Goal: Check status: Check status

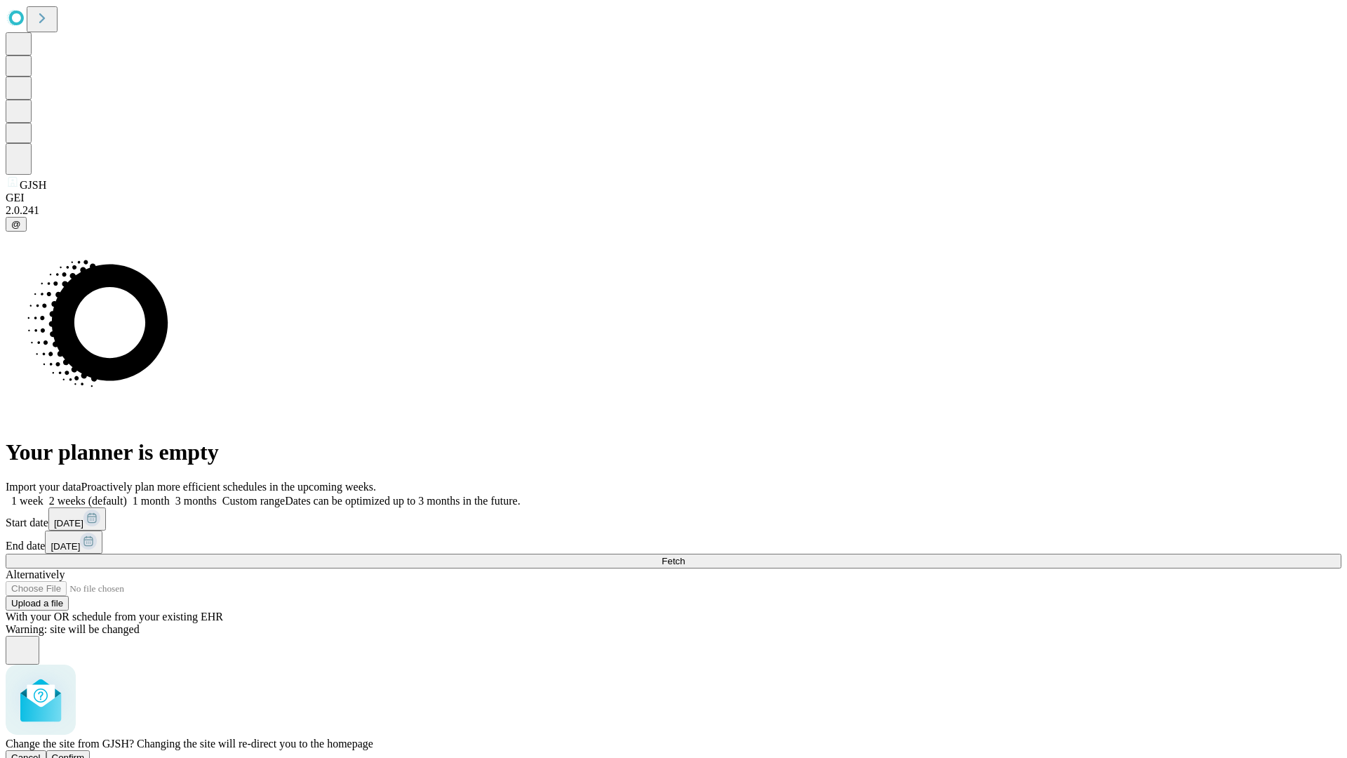
click at [85, 752] on span "Confirm" at bounding box center [68, 757] width 33 height 11
click at [44, 495] on label "1 week" at bounding box center [25, 501] width 38 height 12
click at [685, 556] on span "Fetch" at bounding box center [673, 561] width 23 height 11
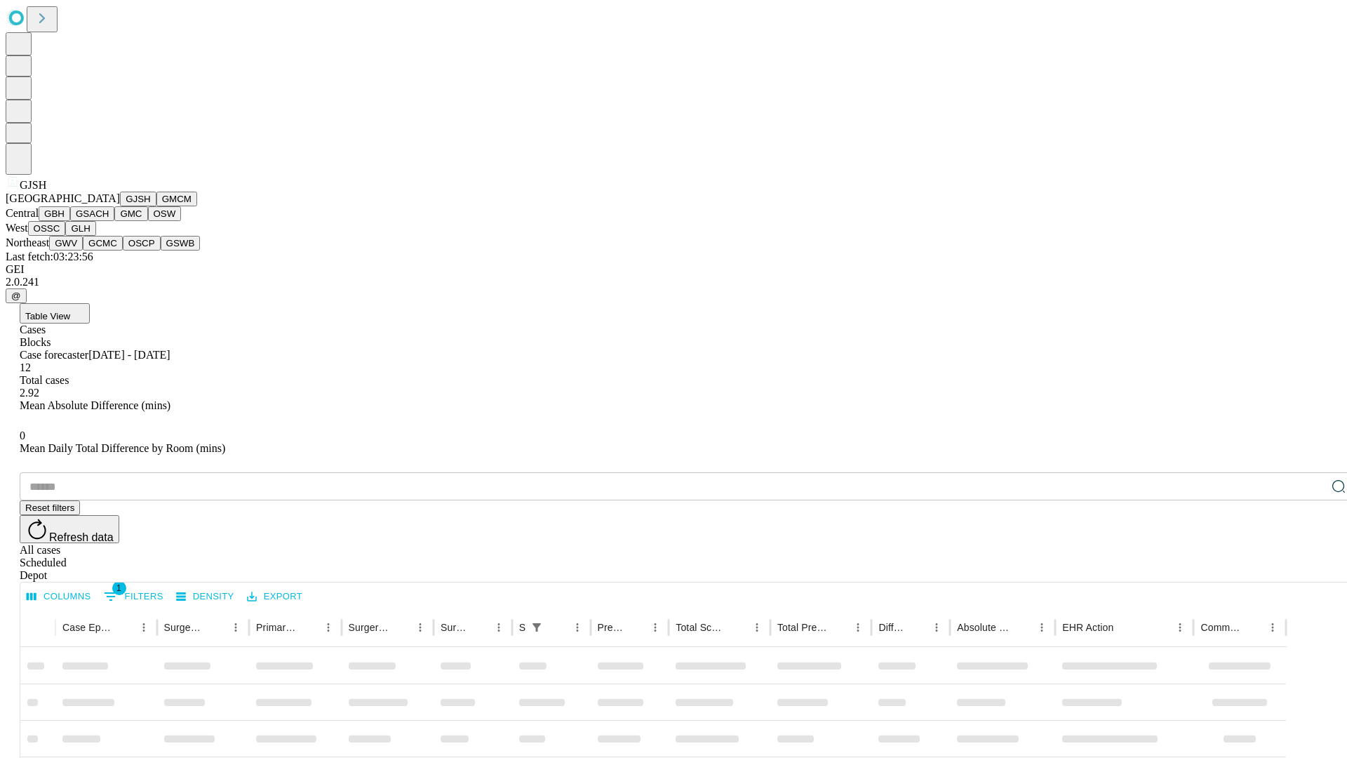
click at [157, 206] on button "GMCM" at bounding box center [177, 199] width 41 height 15
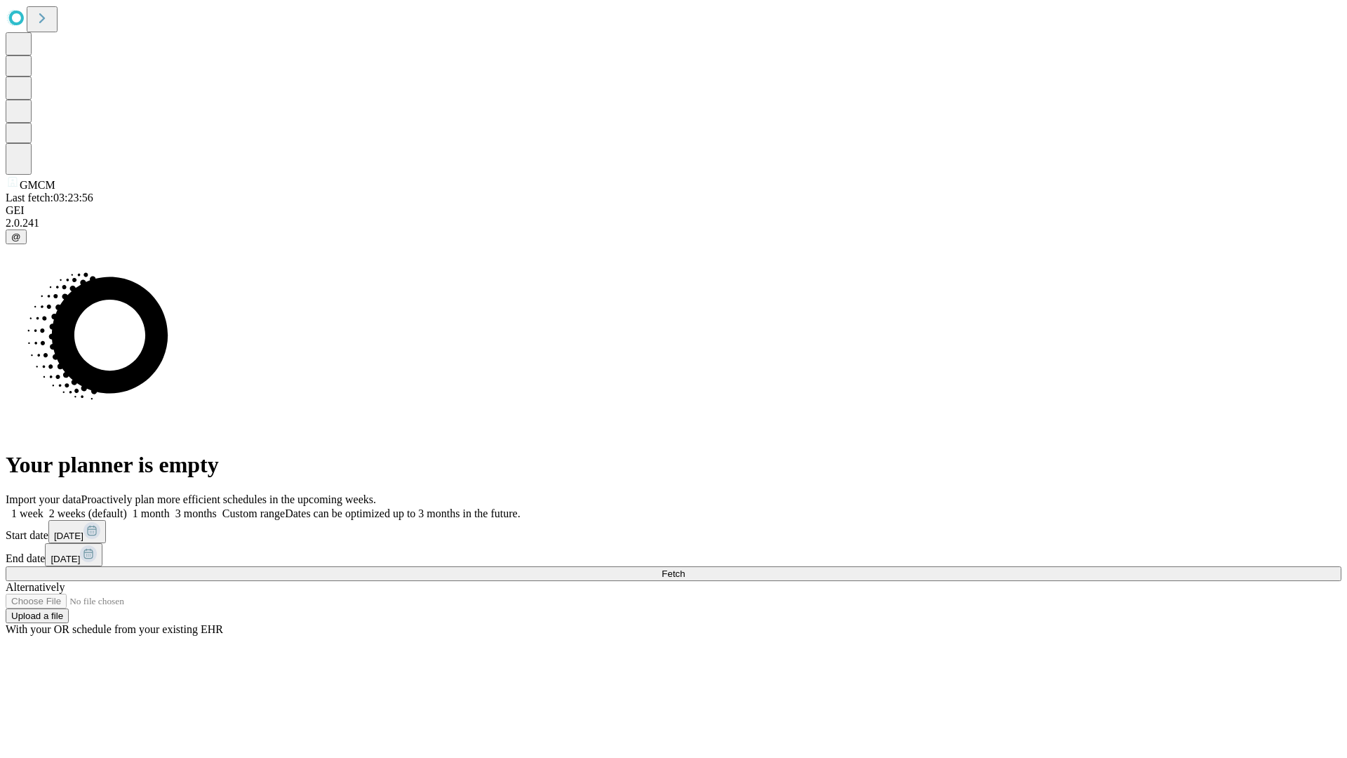
click at [44, 507] on label "1 week" at bounding box center [25, 513] width 38 height 12
click at [685, 568] on span "Fetch" at bounding box center [673, 573] width 23 height 11
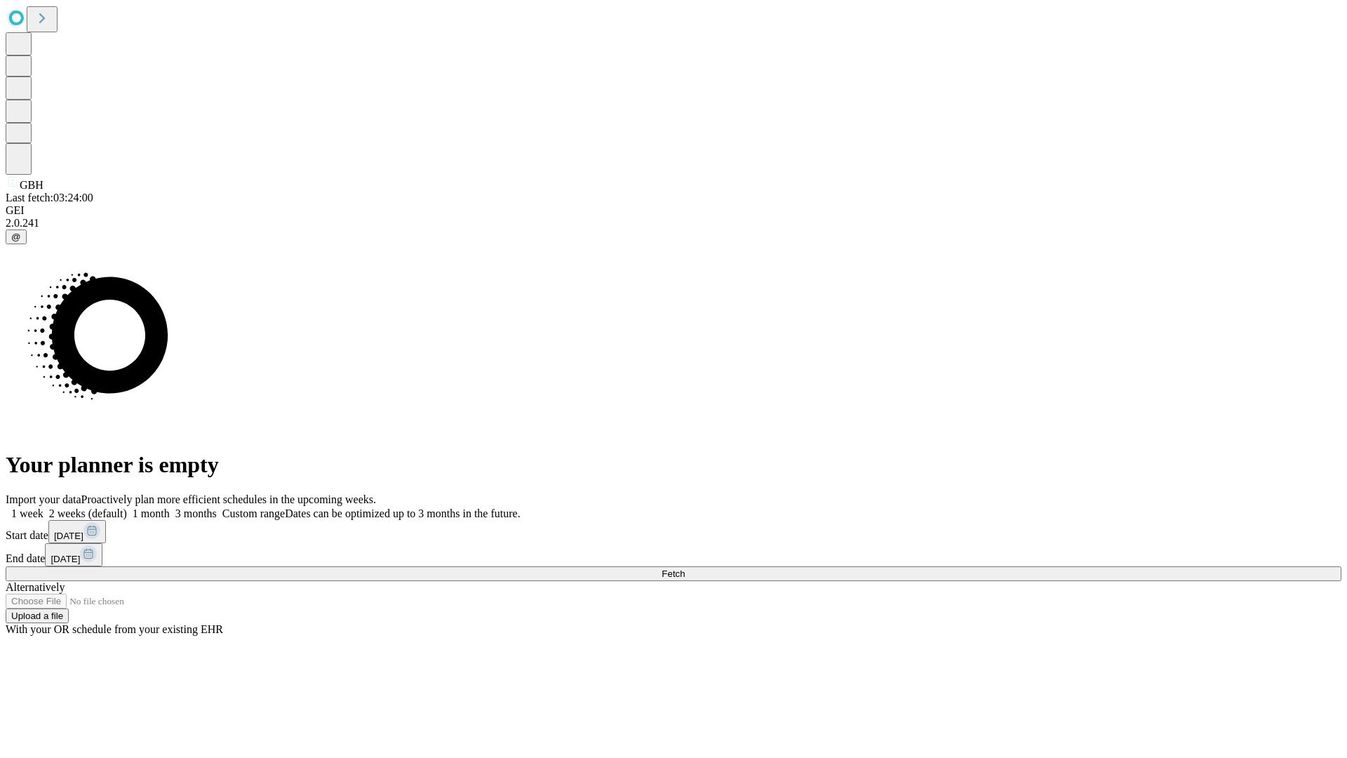
click at [44, 507] on label "1 week" at bounding box center [25, 513] width 38 height 12
click at [685, 568] on span "Fetch" at bounding box center [673, 573] width 23 height 11
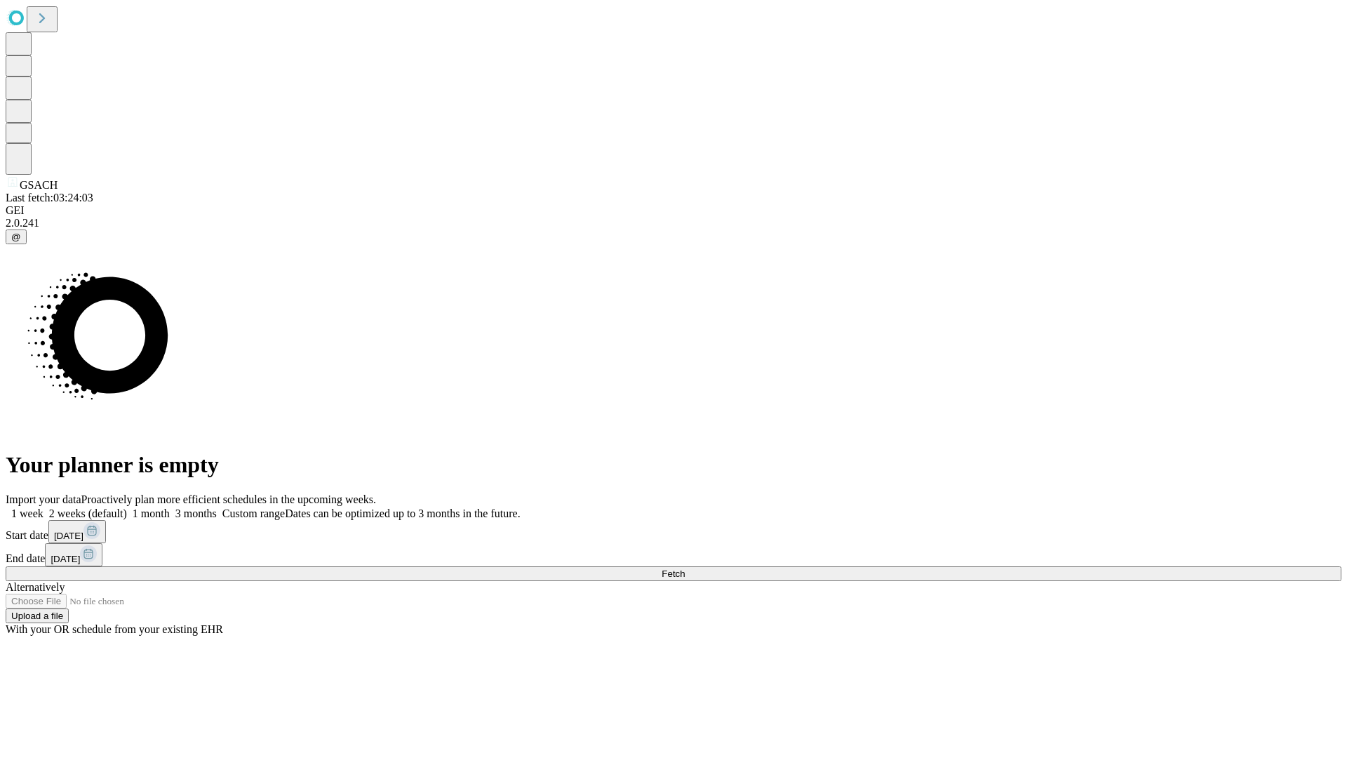
click at [44, 507] on label "1 week" at bounding box center [25, 513] width 38 height 12
click at [685, 568] on span "Fetch" at bounding box center [673, 573] width 23 height 11
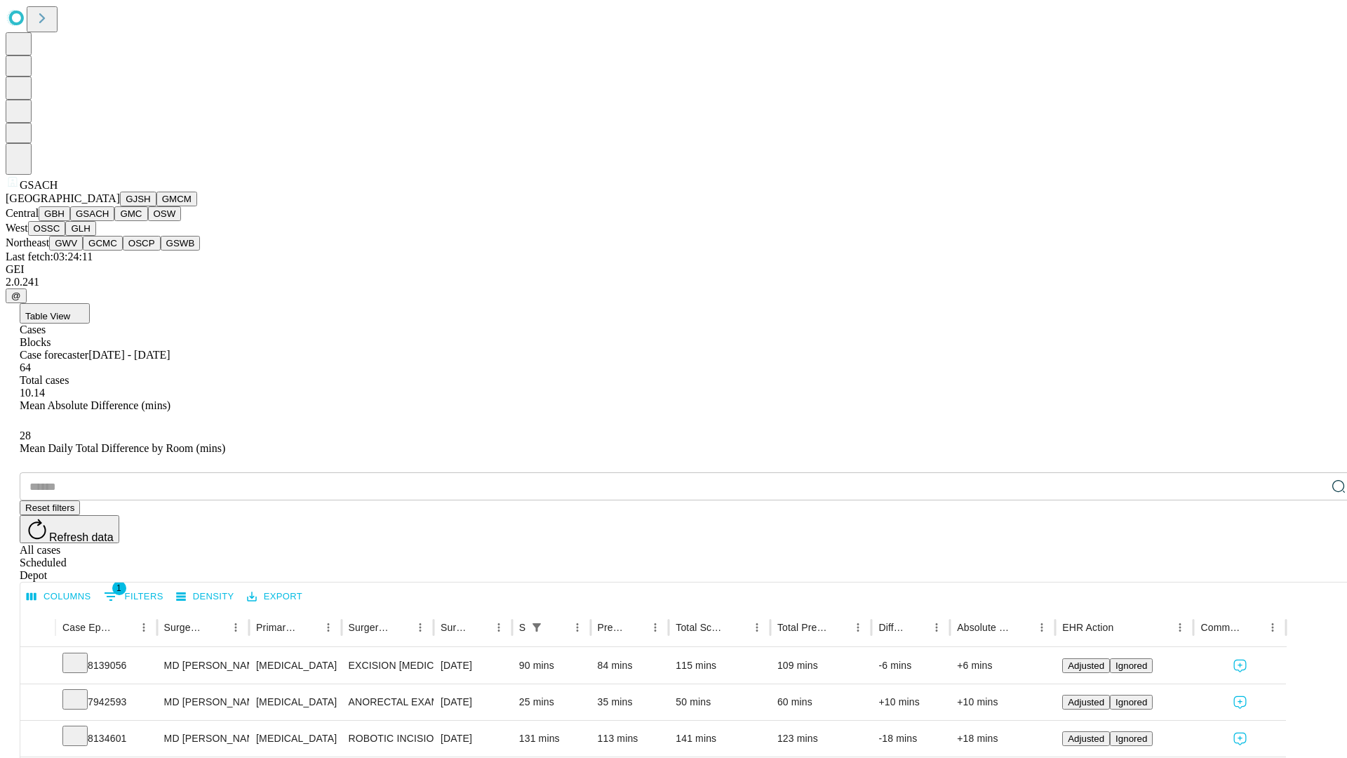
click at [114, 221] on button "GMC" at bounding box center [130, 213] width 33 height 15
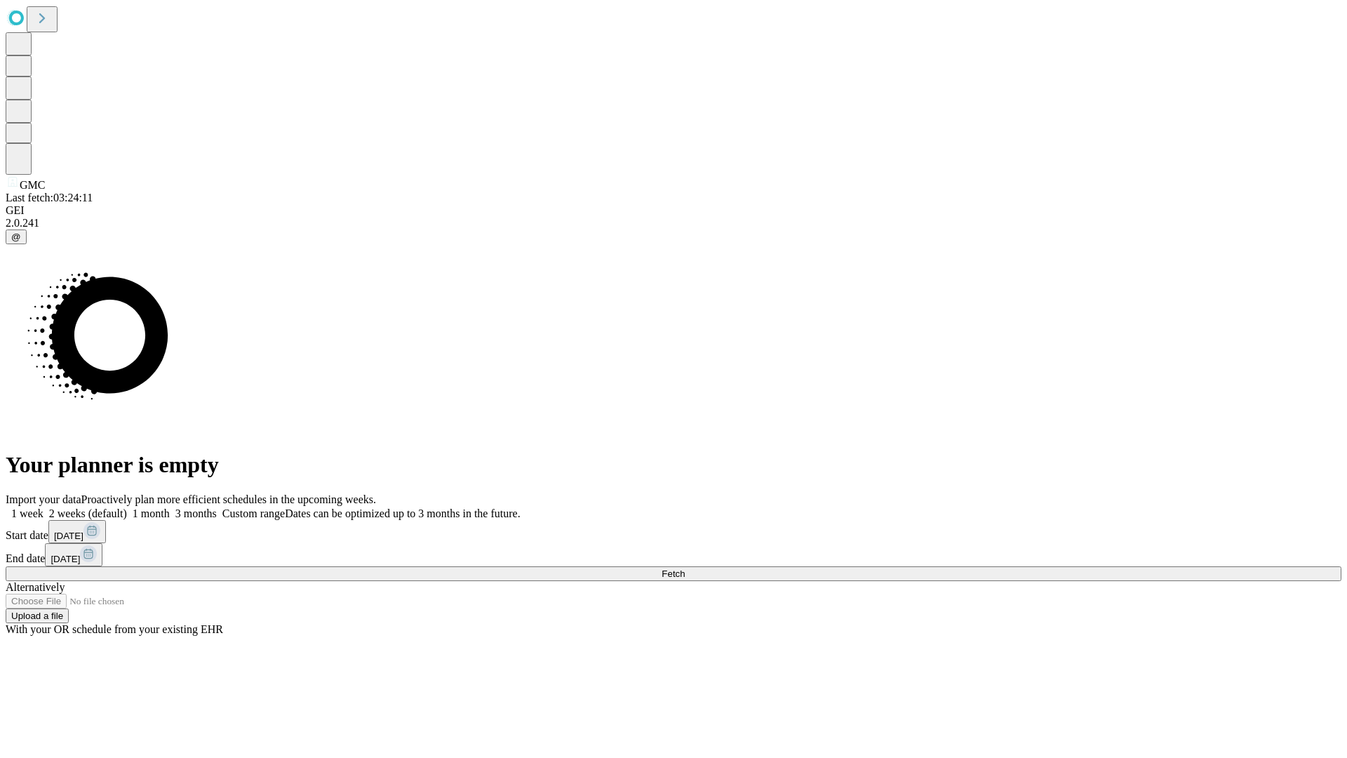
click at [44, 507] on label "1 week" at bounding box center [25, 513] width 38 height 12
click at [685, 568] on span "Fetch" at bounding box center [673, 573] width 23 height 11
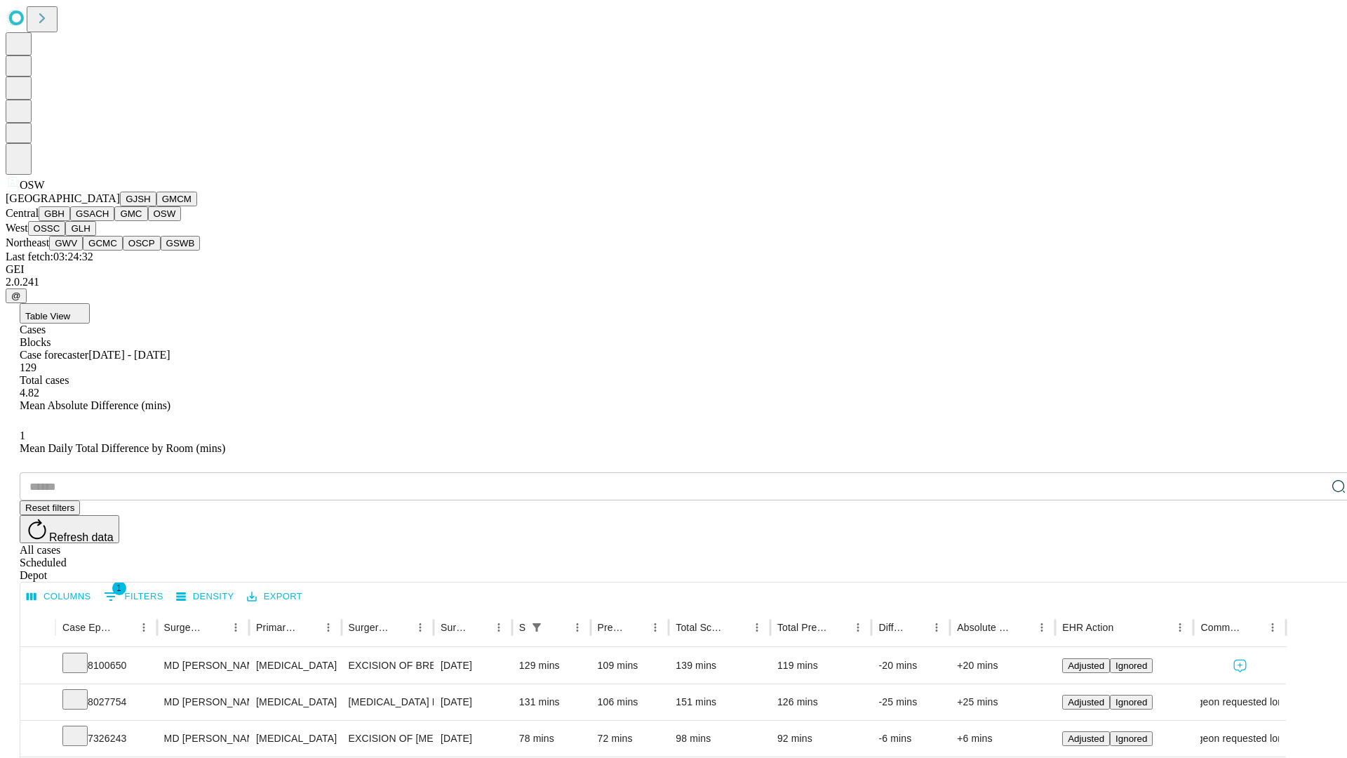
click at [66, 236] on button "OSSC" at bounding box center [47, 228] width 38 height 15
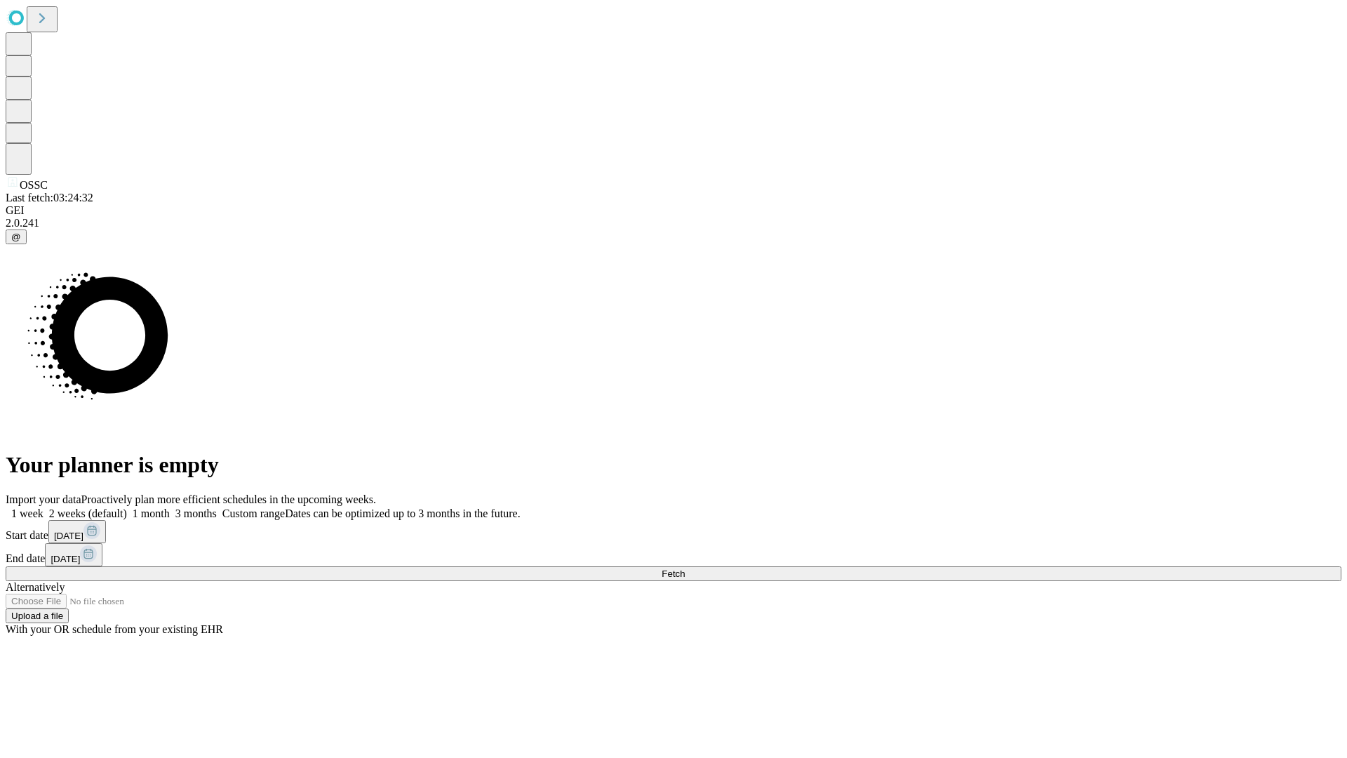
click at [685, 568] on span "Fetch" at bounding box center [673, 573] width 23 height 11
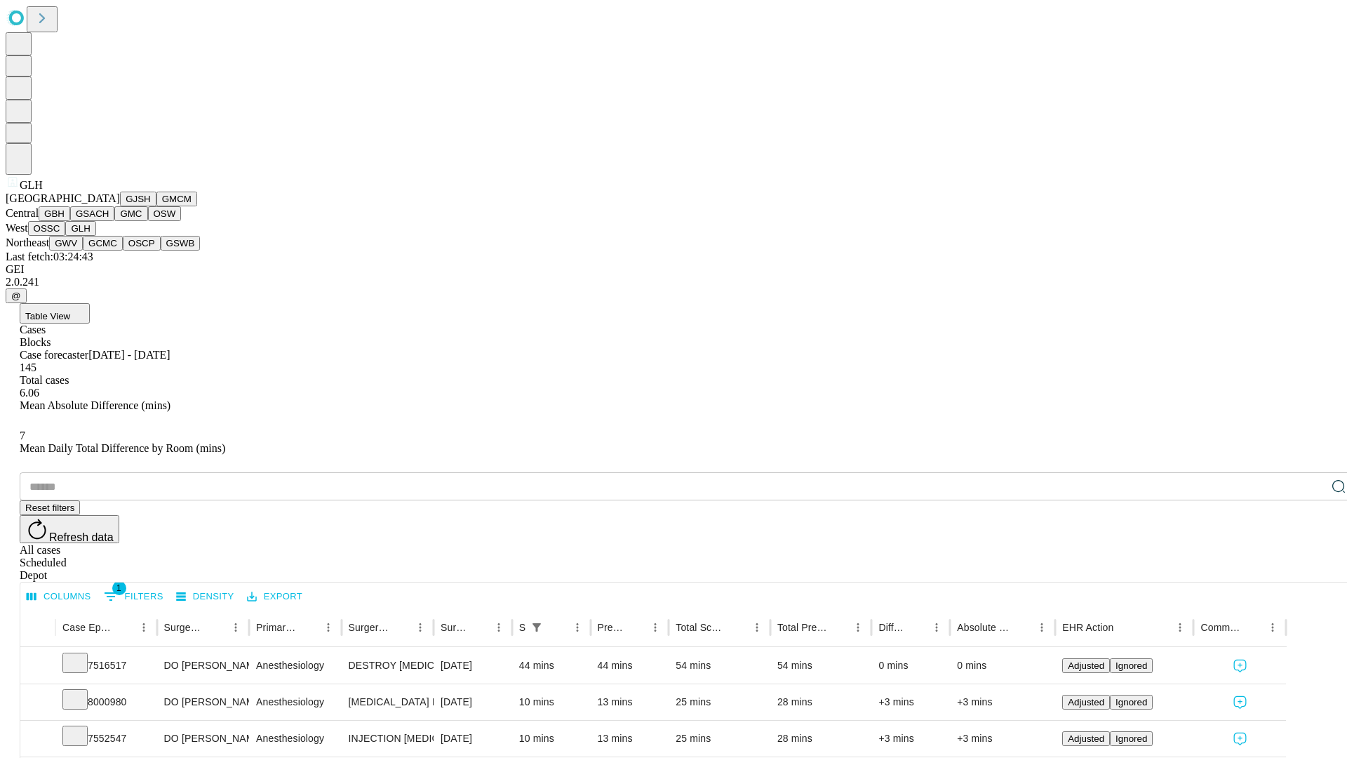
click at [83, 251] on button "GWV" at bounding box center [66, 243] width 34 height 15
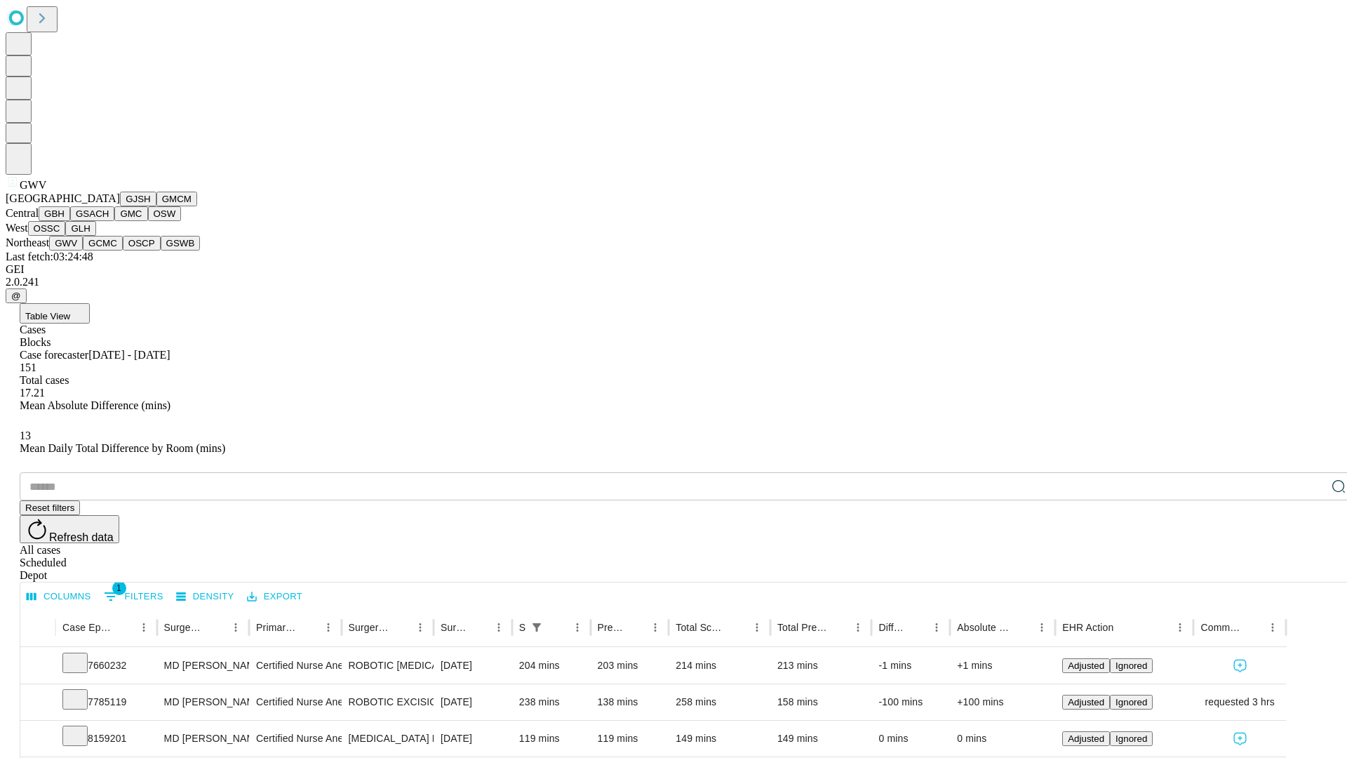
click at [109, 251] on button "GCMC" at bounding box center [103, 243] width 40 height 15
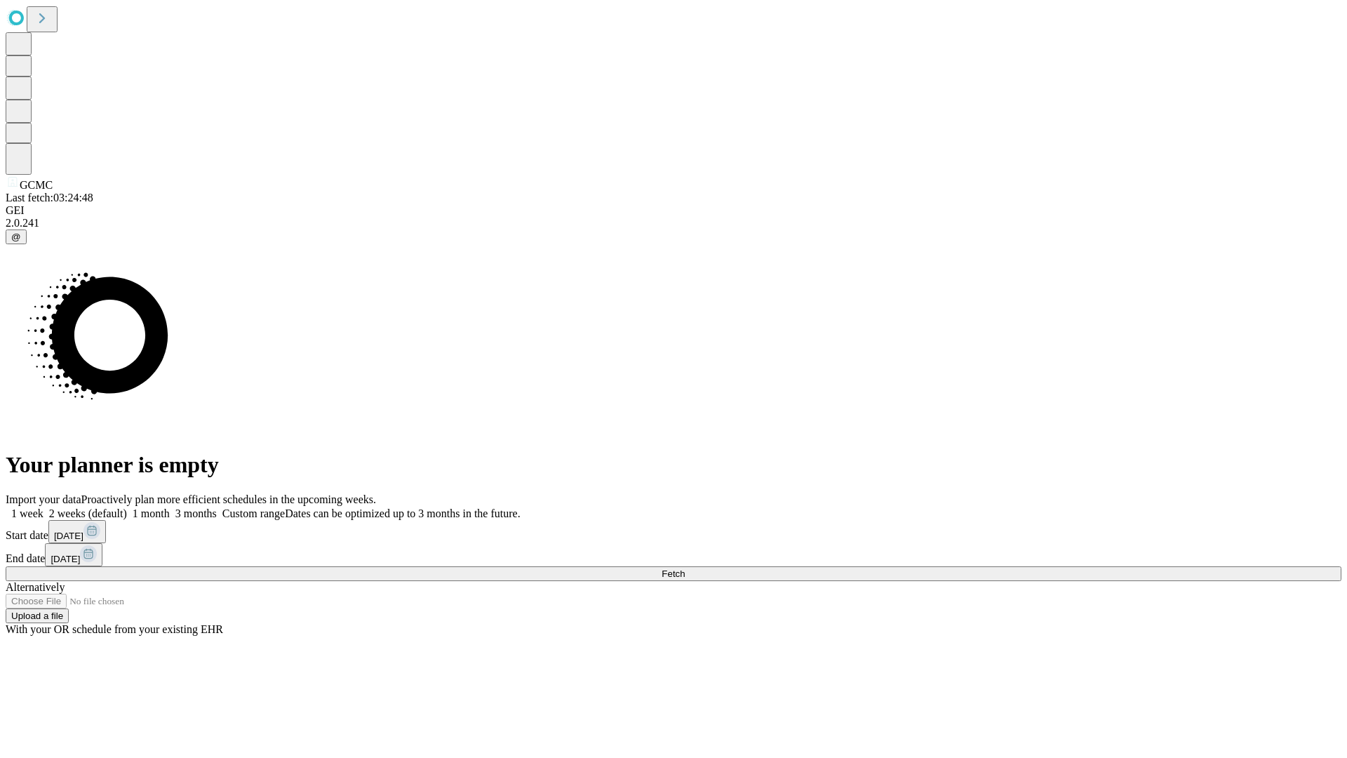
click at [685, 568] on span "Fetch" at bounding box center [673, 573] width 23 height 11
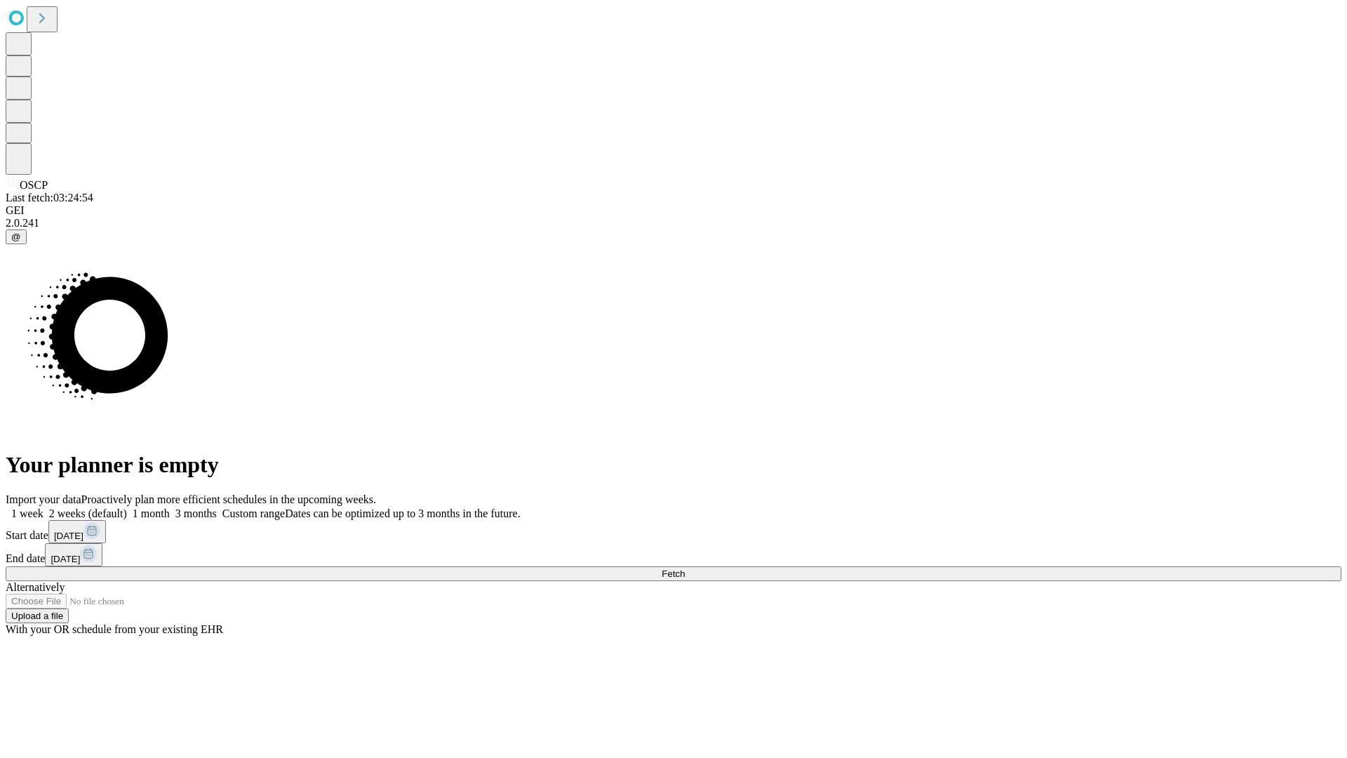
click at [44, 507] on label "1 week" at bounding box center [25, 513] width 38 height 12
click at [685, 568] on span "Fetch" at bounding box center [673, 573] width 23 height 11
